Goal: Task Accomplishment & Management: Manage account settings

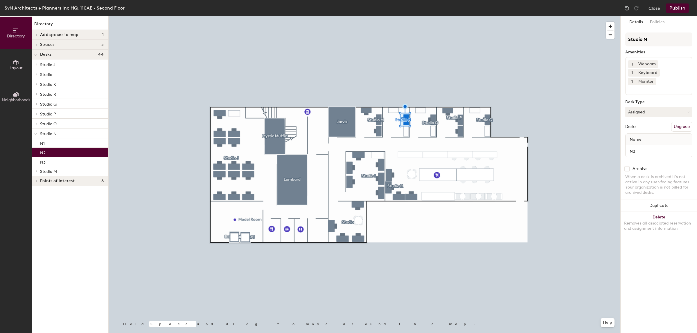
click at [637, 107] on button "Assigned" at bounding box center [658, 112] width 67 height 10
click at [639, 143] on div "Hoteled" at bounding box center [655, 147] width 58 height 9
click at [673, 5] on button "Publish" at bounding box center [677, 7] width 23 height 9
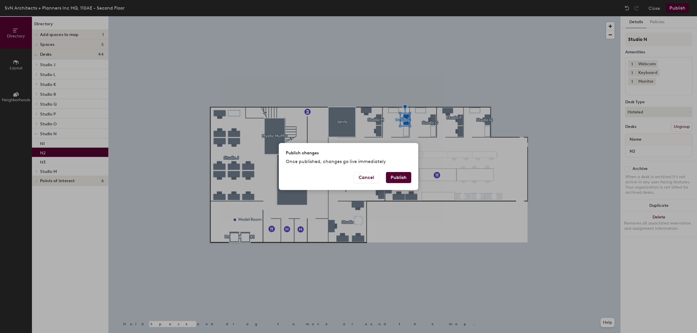
click at [405, 178] on button "Publish" at bounding box center [398, 177] width 25 height 11
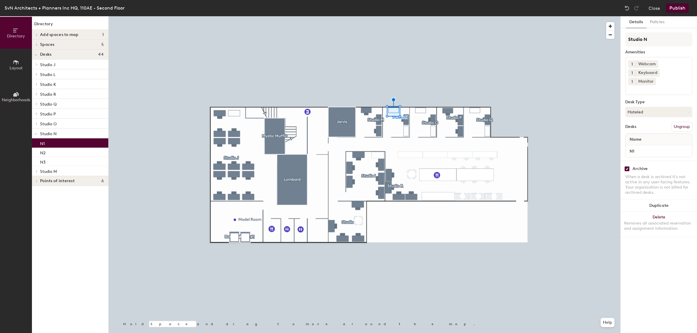
click at [625, 166] on input "checkbox" at bounding box center [626, 168] width 5 height 5
checkbox input "false"
click at [407, 16] on div at bounding box center [365, 16] width 512 height 0
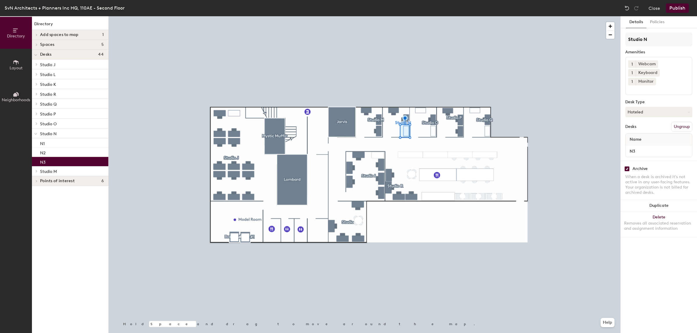
click at [625, 166] on input "checkbox" at bounding box center [626, 168] width 5 height 5
checkbox input "false"
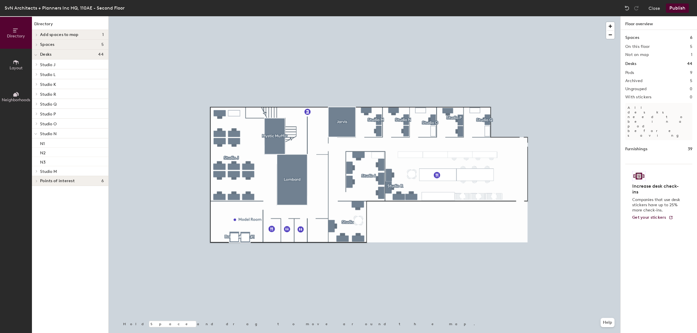
click at [676, 8] on button "Publish" at bounding box center [677, 7] width 23 height 9
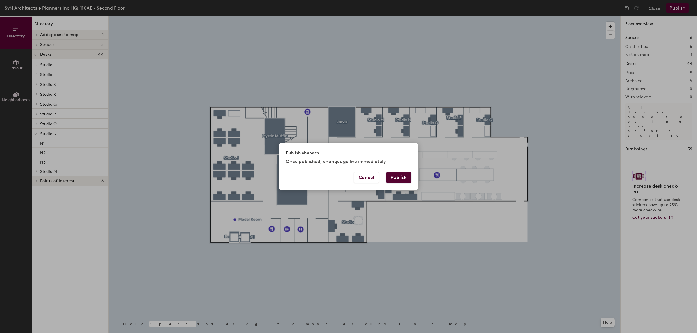
click at [400, 175] on button "Publish" at bounding box center [398, 177] width 25 height 11
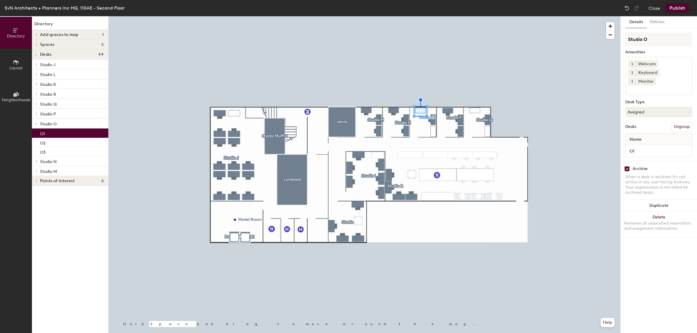
click at [627, 166] on input "checkbox" at bounding box center [626, 168] width 5 height 5
checkbox input "false"
click at [677, 5] on button "Publish" at bounding box center [677, 7] width 23 height 9
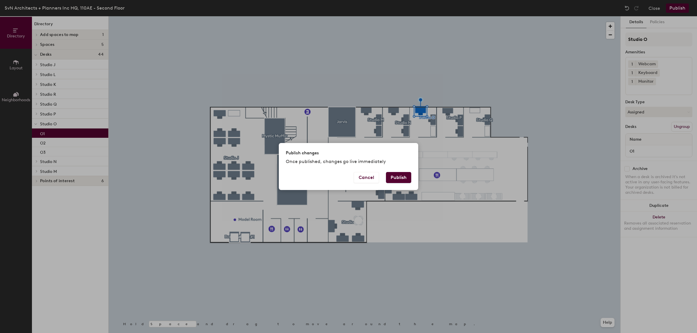
click at [394, 181] on button "Publish" at bounding box center [398, 177] width 25 height 11
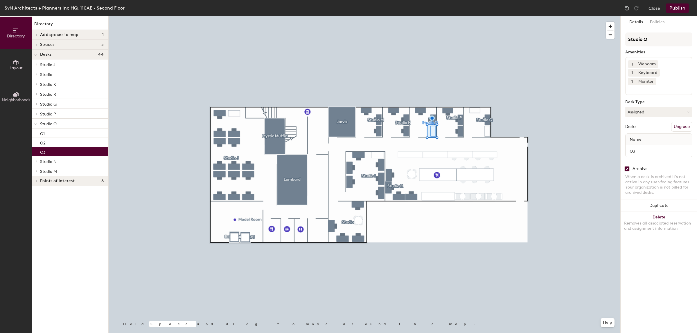
click at [626, 166] on input "checkbox" at bounding box center [626, 168] width 5 height 5
checkbox input "false"
click at [682, 5] on button "Publish" at bounding box center [677, 7] width 23 height 9
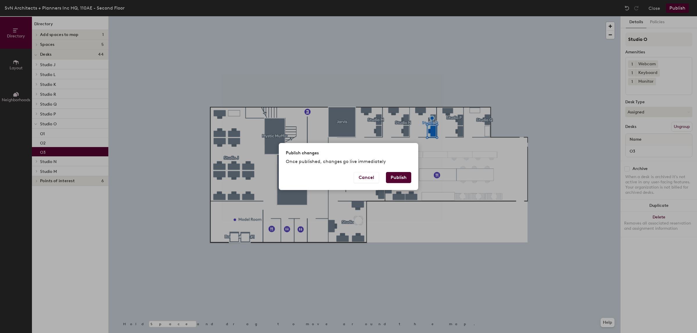
click at [399, 177] on button "Publish" at bounding box center [398, 177] width 25 height 11
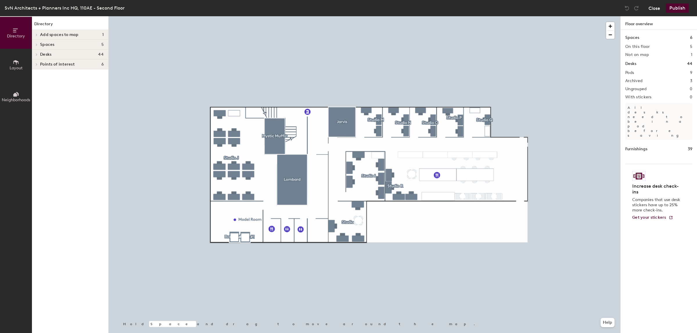
click at [651, 5] on button "Close" at bounding box center [655, 7] width 12 height 9
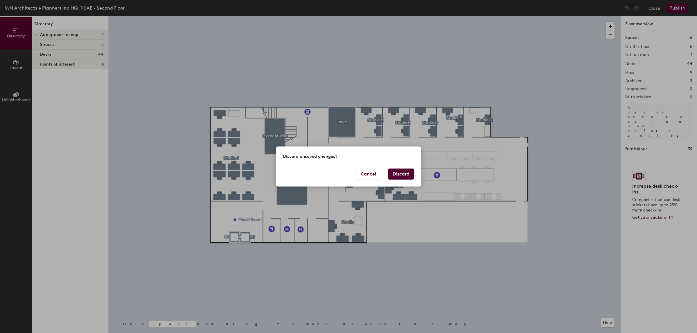
click at [402, 170] on button "Discard" at bounding box center [401, 174] width 26 height 11
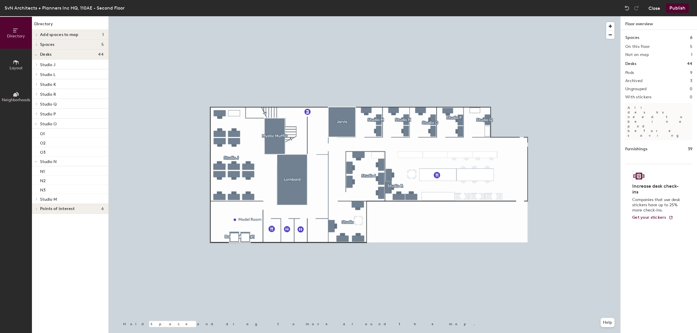
click at [651, 8] on button "Close" at bounding box center [655, 7] width 12 height 9
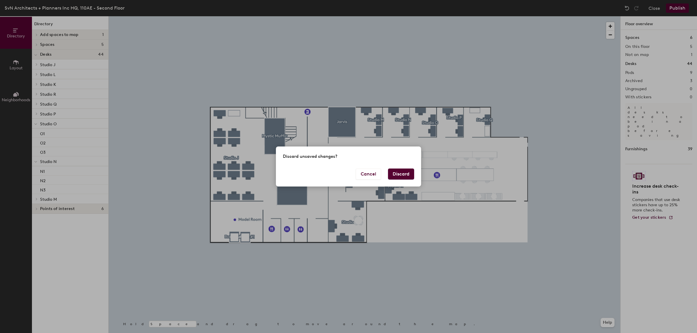
click at [399, 174] on button "Discard" at bounding box center [401, 174] width 26 height 11
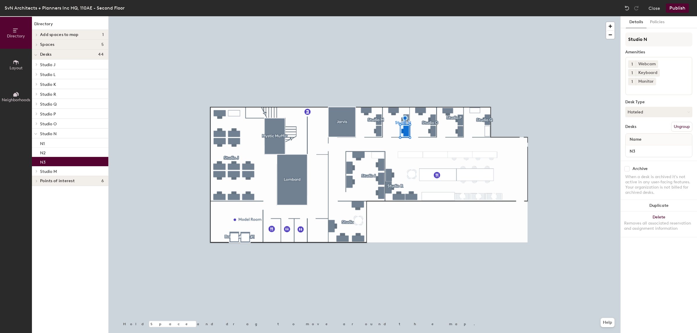
click at [674, 3] on button "Publish" at bounding box center [677, 7] width 23 height 9
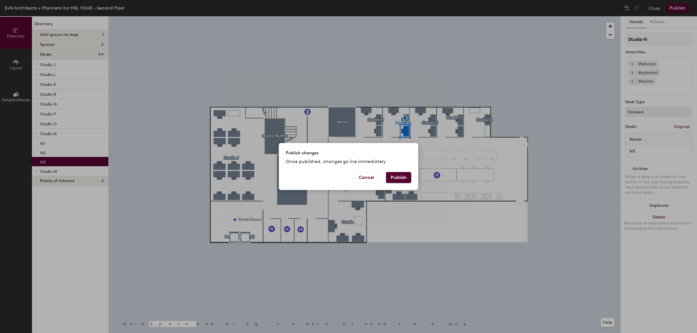
click at [403, 179] on button "Publish" at bounding box center [398, 177] width 25 height 11
